Goal: Find contact information: Obtain details needed to contact an individual or organization

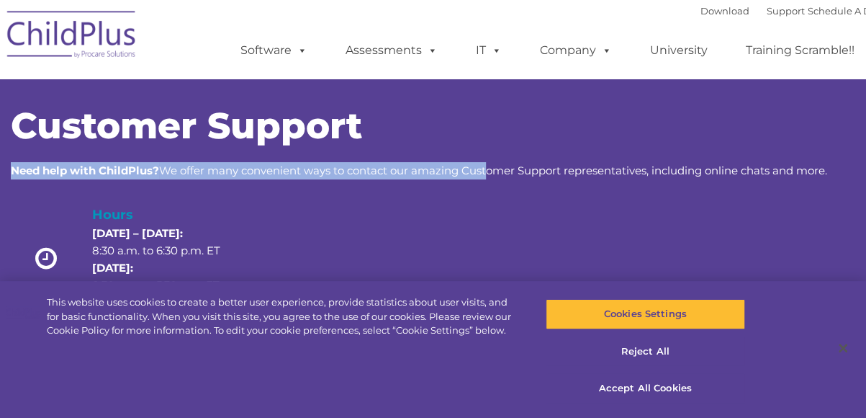
drag, startPoint x: 488, startPoint y: 167, endPoint x: 491, endPoint y: 120, distance: 46.9
click at [491, 120] on div "Customer Support Need help with ChildPlus? We offer many convenient ways to con…" at bounding box center [433, 143] width 845 height 71
click at [663, 382] on button "Accept All Cookies" at bounding box center [646, 388] width 200 height 30
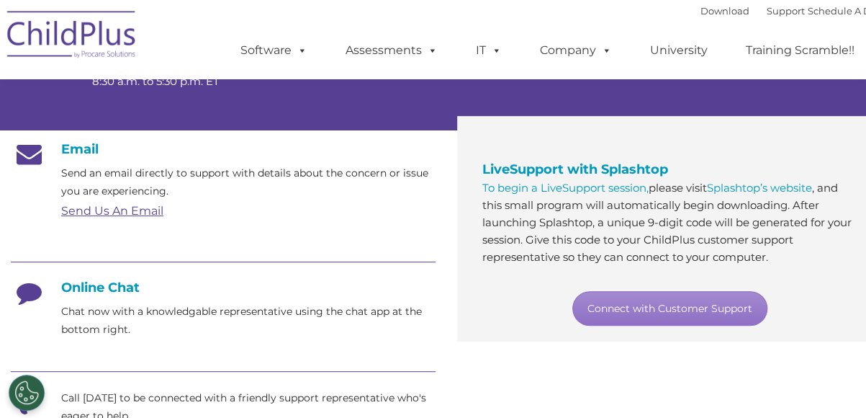
scroll to position [209, 0]
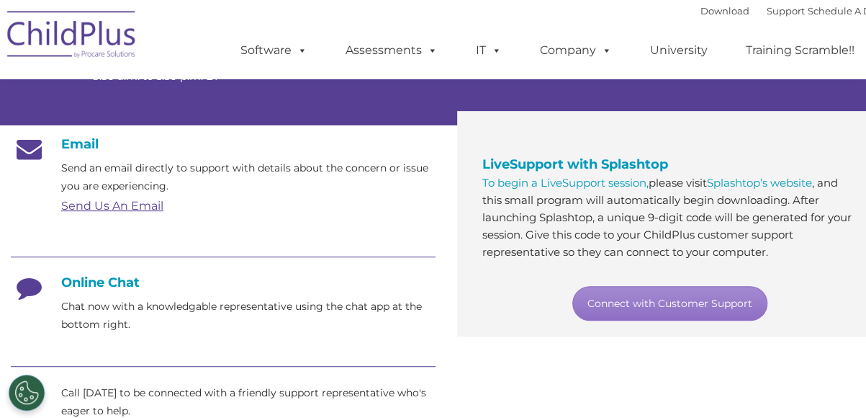
click at [102, 206] on link "Send Us An Email" at bounding box center [112, 206] width 102 height 14
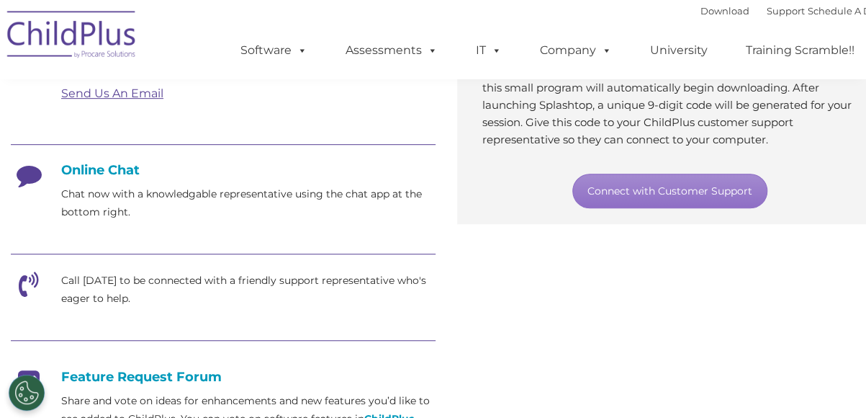
scroll to position [303, 0]
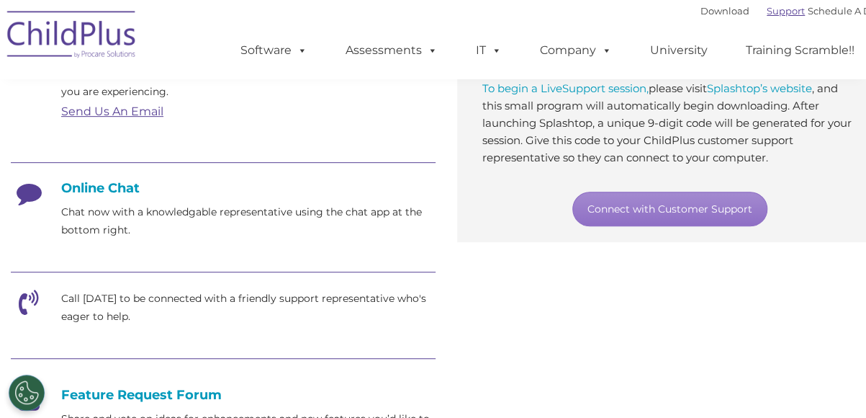
click at [767, 11] on link "Support" at bounding box center [786, 11] width 38 height 12
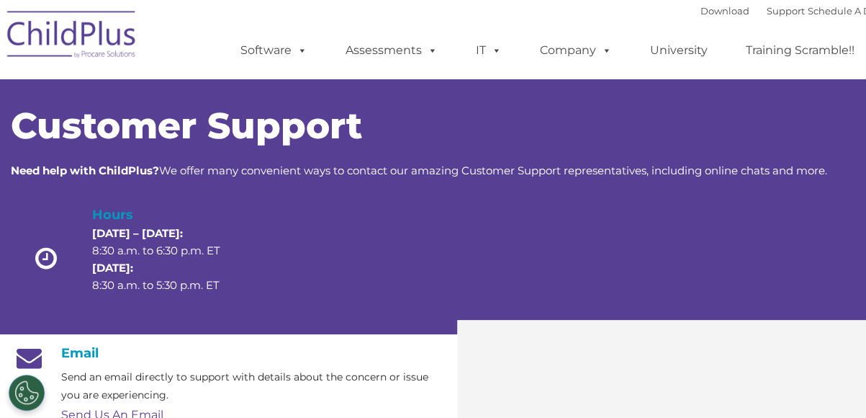
click at [509, 26] on ul "Software ChildPlus: The original and most widely-used Head Start data managemen…" at bounding box center [552, 51] width 681 height 58
